Goal: Task Accomplishment & Management: Use online tool/utility

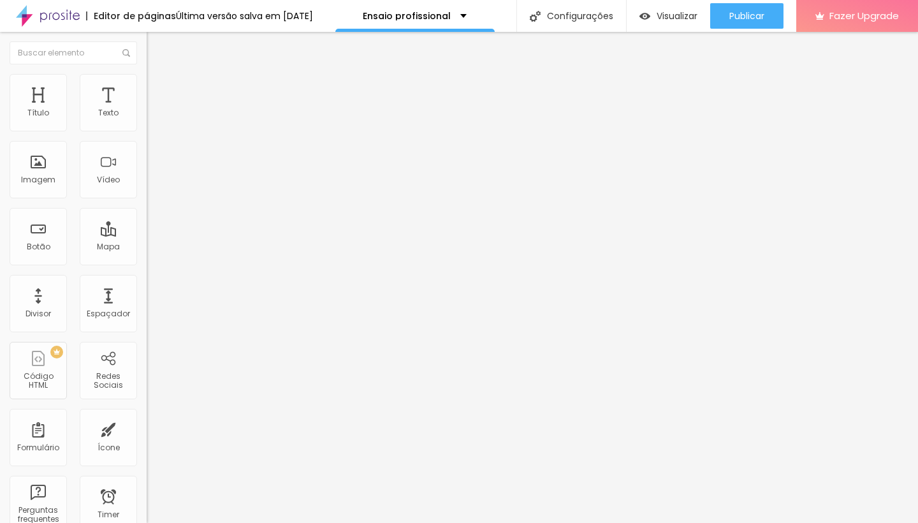
click at [147, 78] on img at bounding box center [152, 79] width 11 height 11
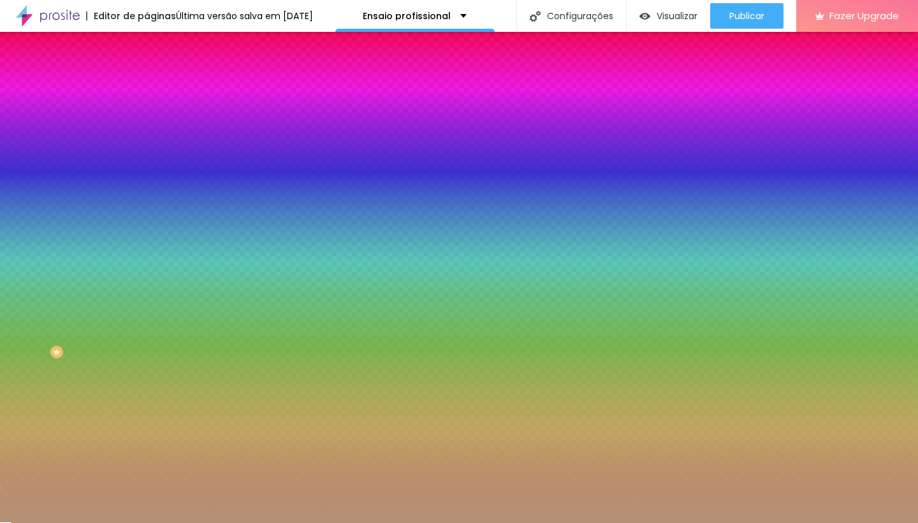
click at [147, 128] on input "#B59276" at bounding box center [223, 128] width 153 height 13
drag, startPoint x: 104, startPoint y: 128, endPoint x: 138, endPoint y: 129, distance: 34.4
click at [147, 129] on div "Cor de fundo Voltar ao padrão #B59276 0 Borda arredondada" at bounding box center [220, 207] width 147 height 216
paste input "837E78"
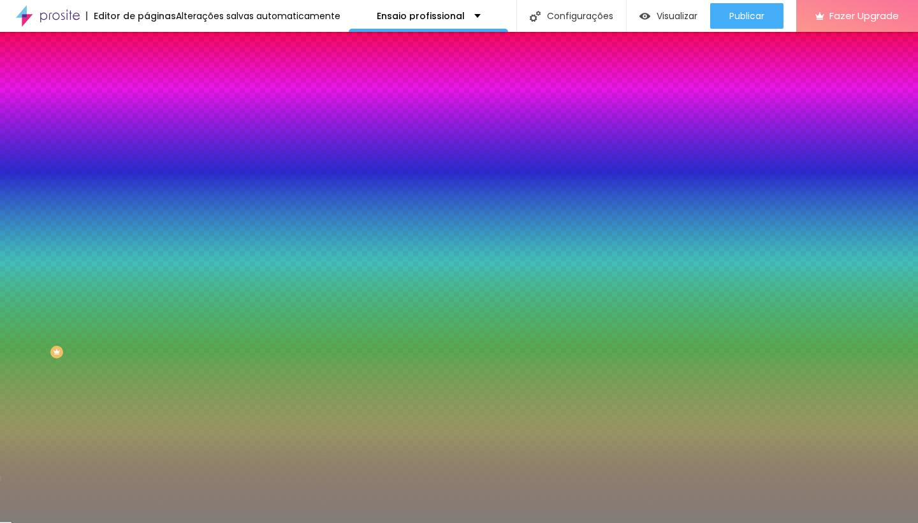
type input "#837E78"
click at [155, 118] on icon "button" at bounding box center [157, 113] width 5 height 9
click at [147, 233] on div "Editar Coluna Conteúdo Estilo Avançado Cor de fundo Voltar ao padrão #837E78 0 …" at bounding box center [220, 277] width 147 height 491
click at [152, 118] on icon "button" at bounding box center [156, 113] width 9 height 9
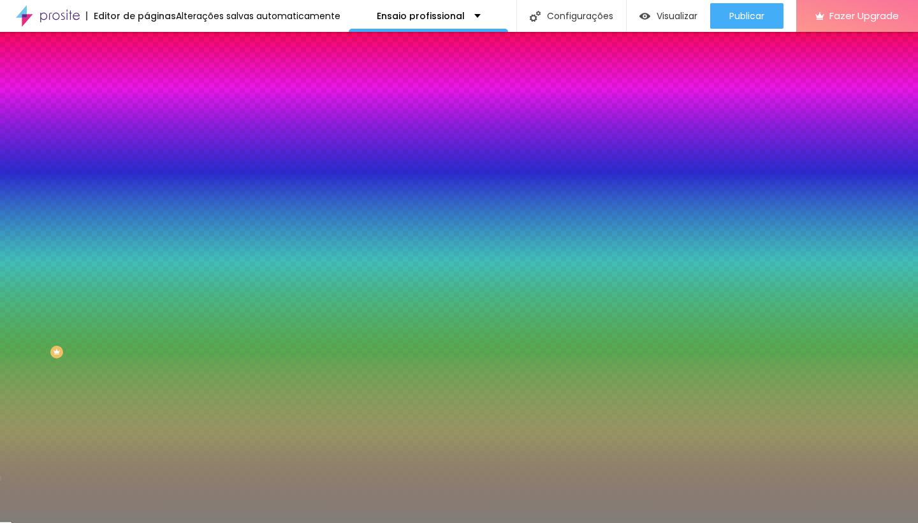
click at [147, 99] on li "Avançado" at bounding box center [220, 93] width 147 height 13
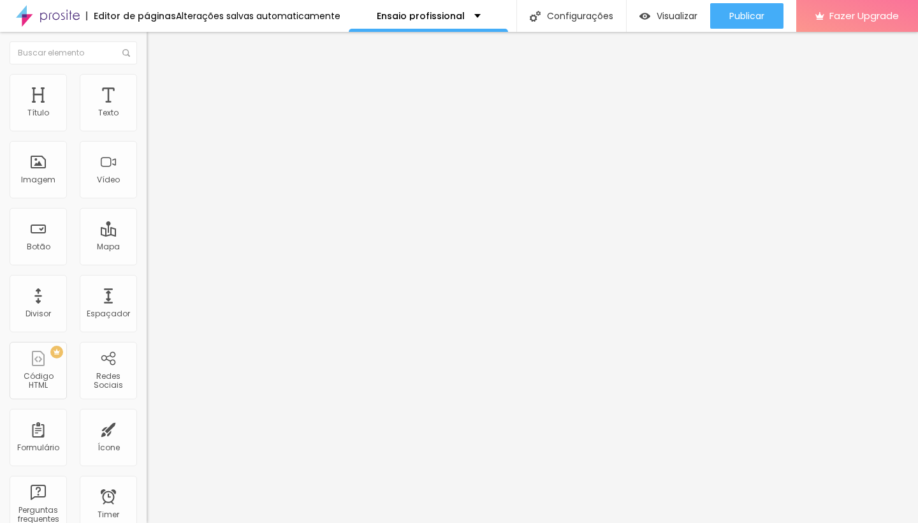
click at [158, 88] on span "Estilo" at bounding box center [168, 82] width 20 height 11
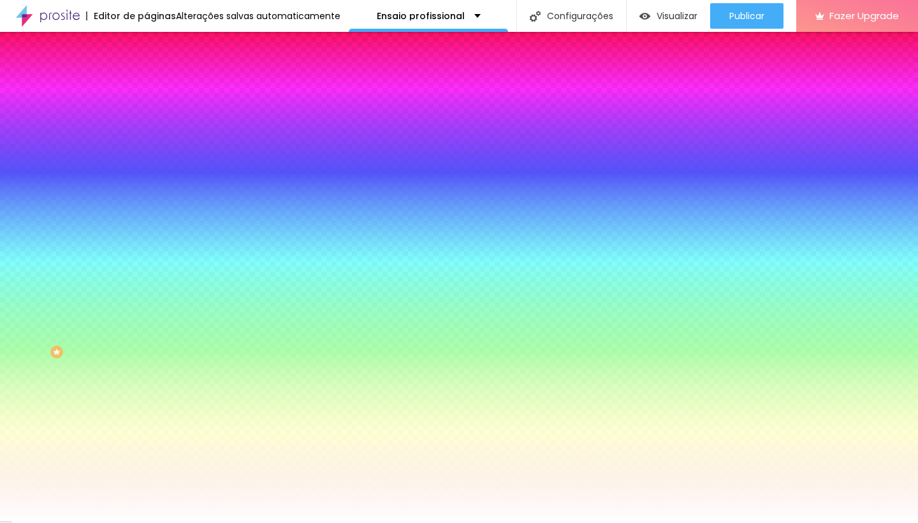
click at [147, 54] on button "Editar Coluna" at bounding box center [220, 46] width 147 height 29
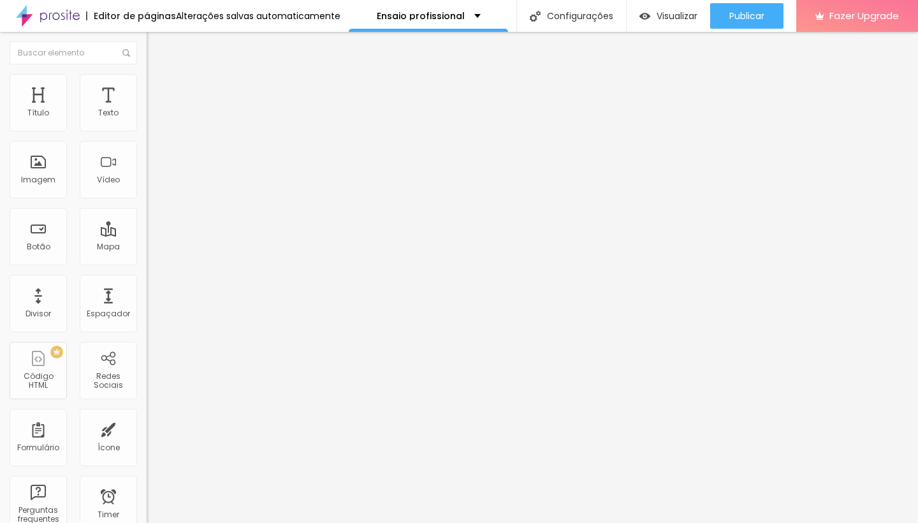
click at [158, 85] on span "Estilo" at bounding box center [168, 82] width 20 height 11
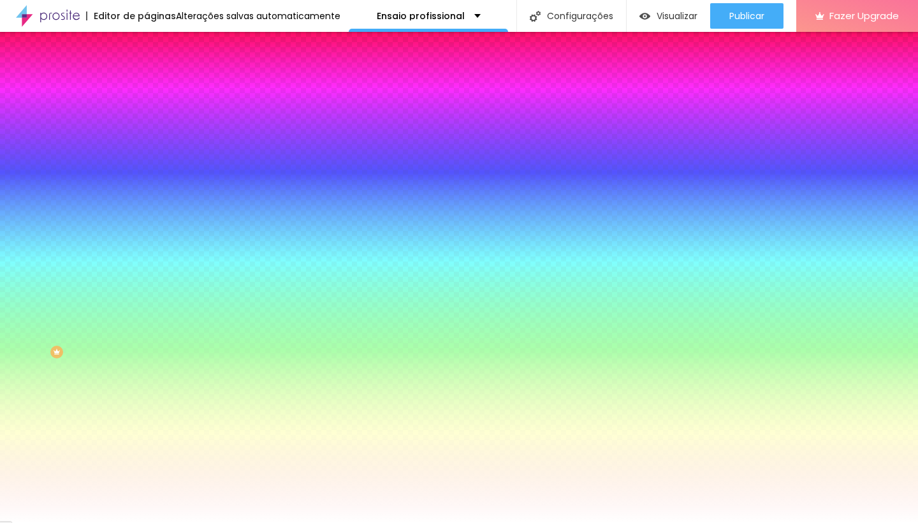
click at [158, 90] on span "Avançado" at bounding box center [179, 95] width 42 height 11
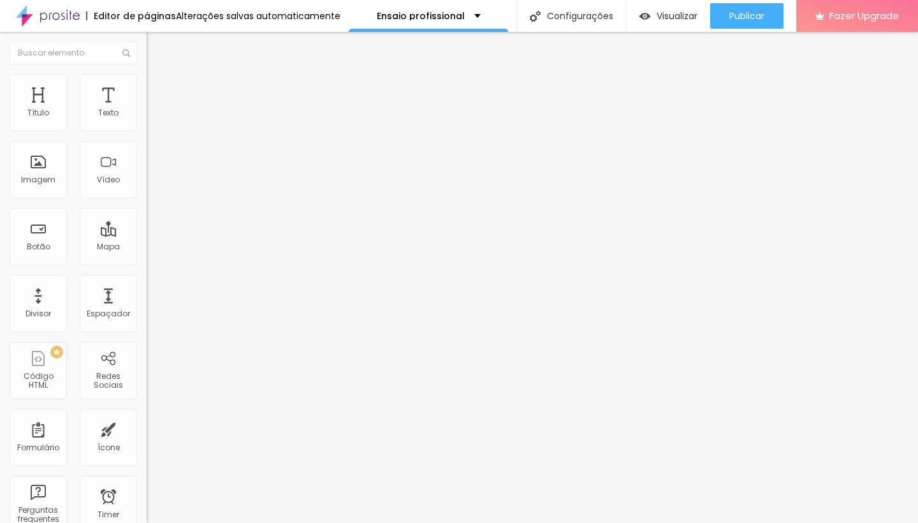
click at [158, 85] on span "Estilo" at bounding box center [168, 82] width 20 height 11
click at [158, 88] on span "Estilo" at bounding box center [168, 82] width 20 height 11
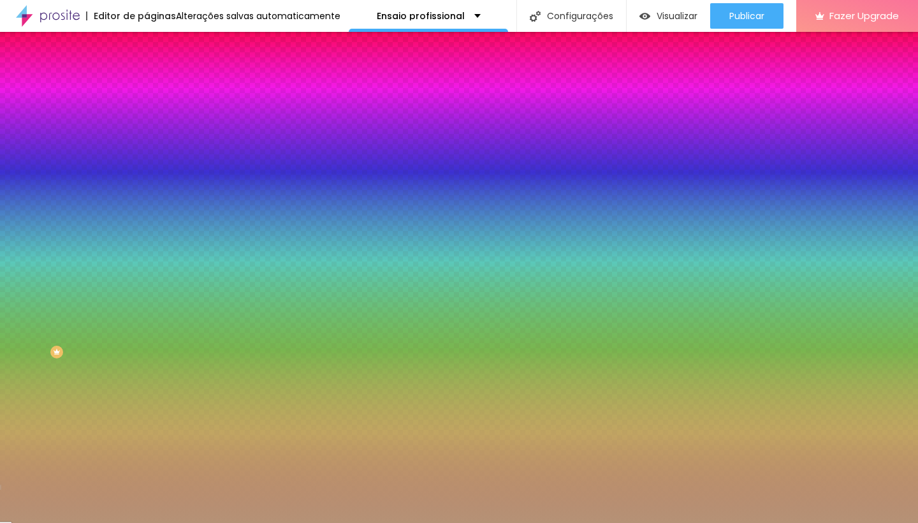
click at [147, 131] on input "#B59276" at bounding box center [223, 128] width 153 height 13
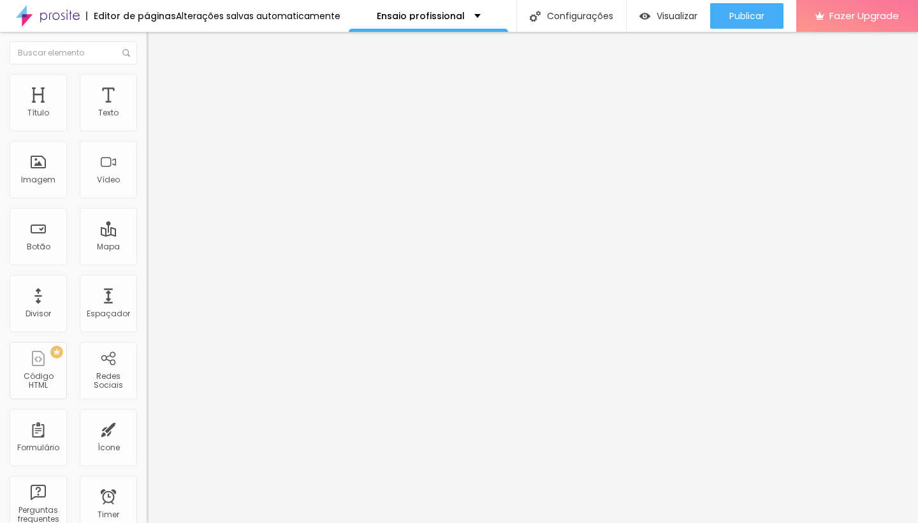
click at [158, 87] on span "Estilo" at bounding box center [168, 82] width 20 height 11
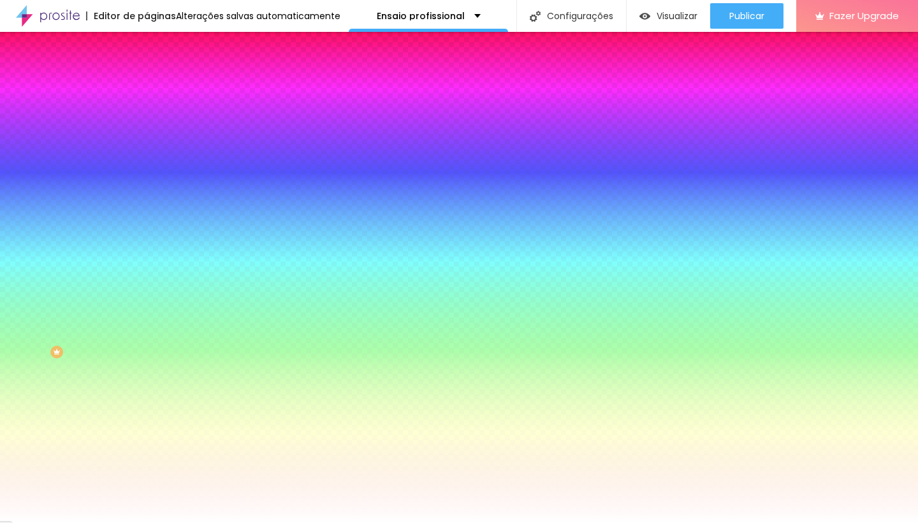
click at [147, 124] on input "#FFFFFF" at bounding box center [223, 128] width 153 height 13
drag, startPoint x: 103, startPoint y: 130, endPoint x: 145, endPoint y: 138, distance: 42.8
click at [147, 138] on div "Cor de fundo Voltar ao padrão #FFFFFF 0 Borda arredondada" at bounding box center [220, 207] width 147 height 216
paste input "B59276"
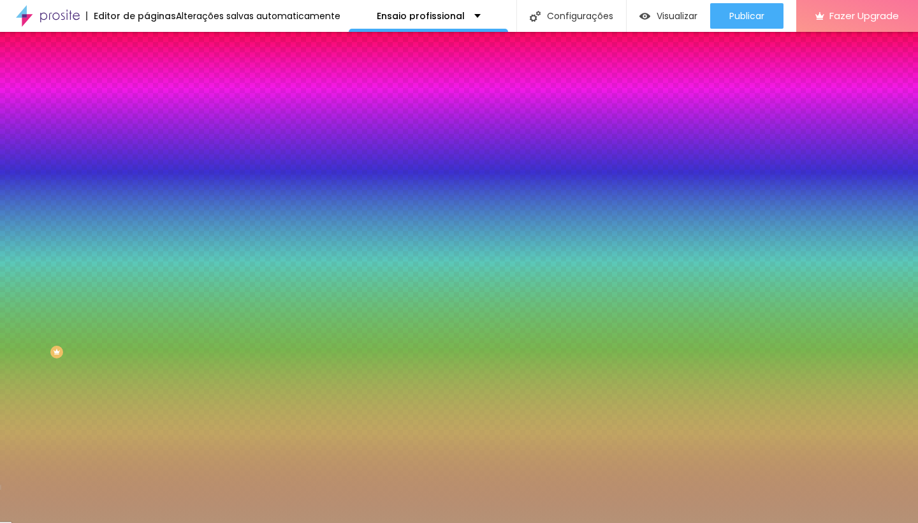
type input "#B59276"
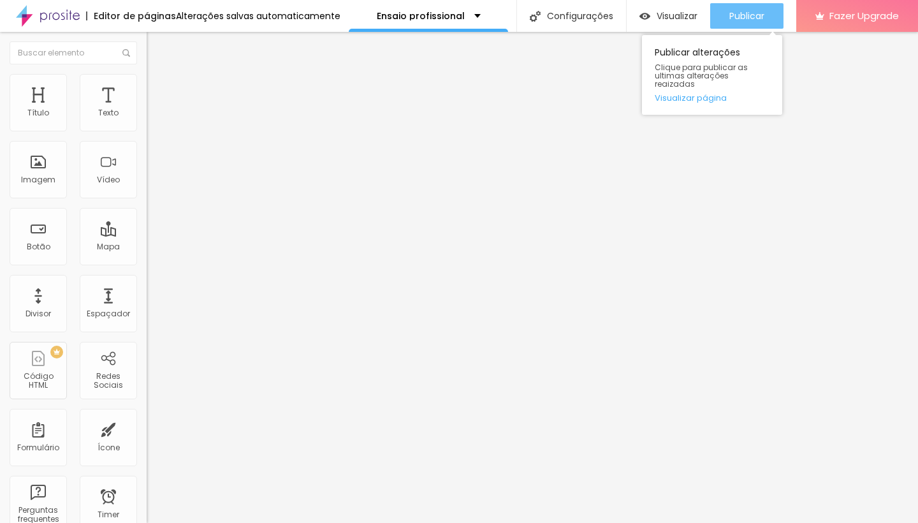
click at [760, 15] on span "Publicar" at bounding box center [747, 16] width 35 height 10
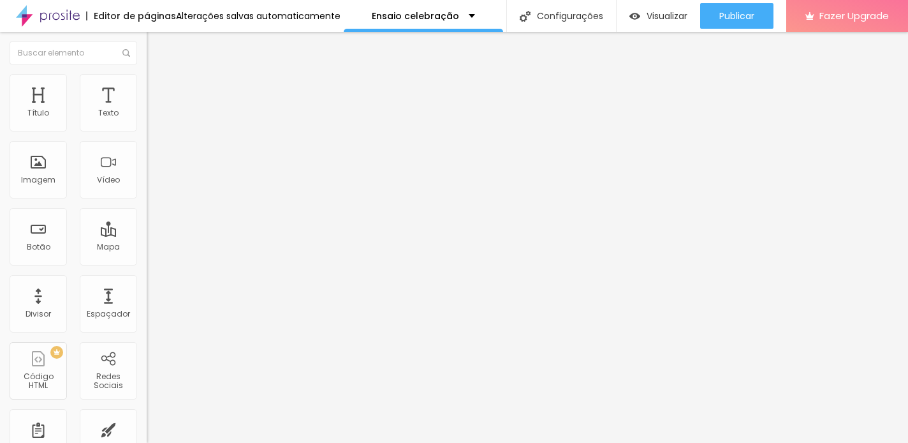
click at [147, 110] on span "Trocar imagem" at bounding box center [182, 104] width 70 height 11
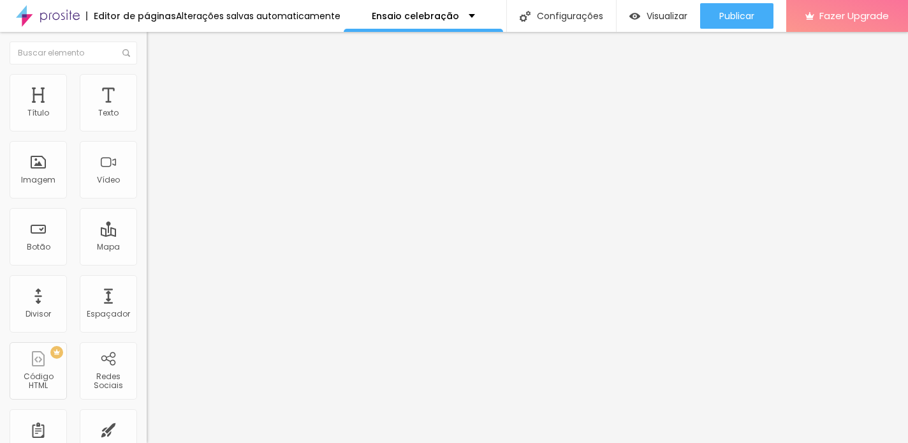
click at [147, 110] on span "Trocar imagem" at bounding box center [182, 104] width 70 height 11
click at [158, 88] on span "Estilo" at bounding box center [168, 82] width 20 height 11
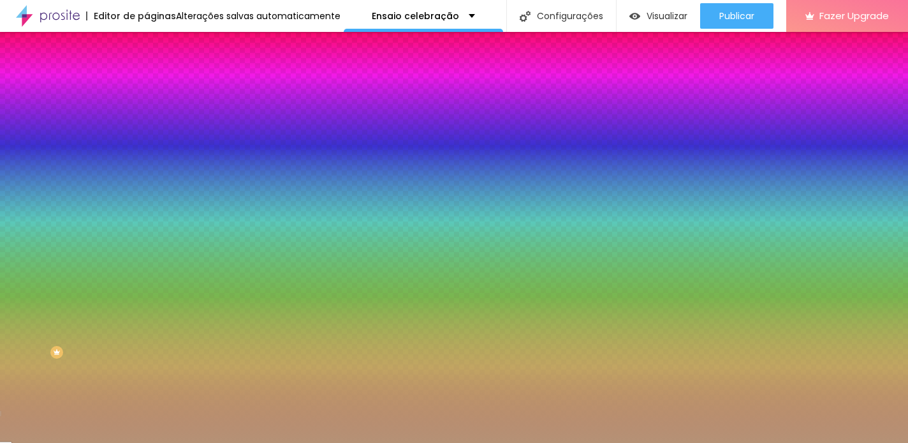
click at [147, 126] on input "#B59276" at bounding box center [223, 128] width 153 height 13
drag, startPoint x: 99, startPoint y: 127, endPoint x: 135, endPoint y: 127, distance: 35.7
click at [147, 127] on input "#B59276" at bounding box center [223, 128] width 153 height 13
click at [156, 45] on img "button" at bounding box center [161, 46] width 10 height 10
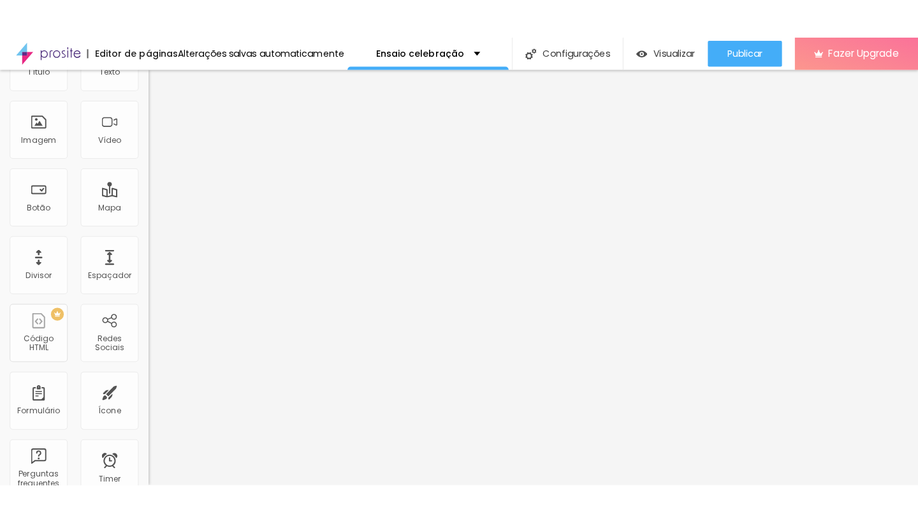
scroll to position [84, 0]
